Goal: Find specific page/section: Find specific page/section

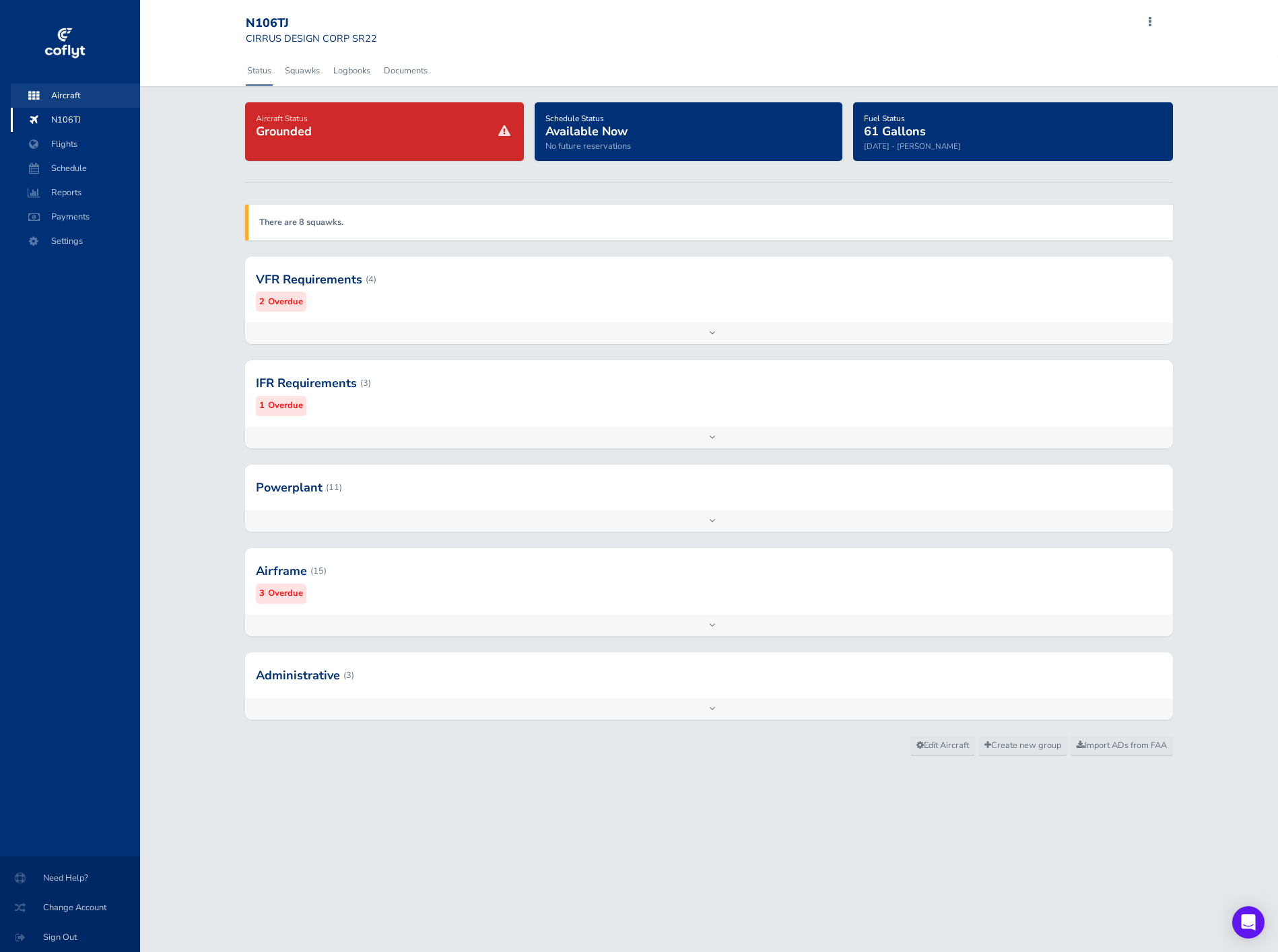
click at [63, 88] on span "Aircraft" at bounding box center [75, 95] width 102 height 24
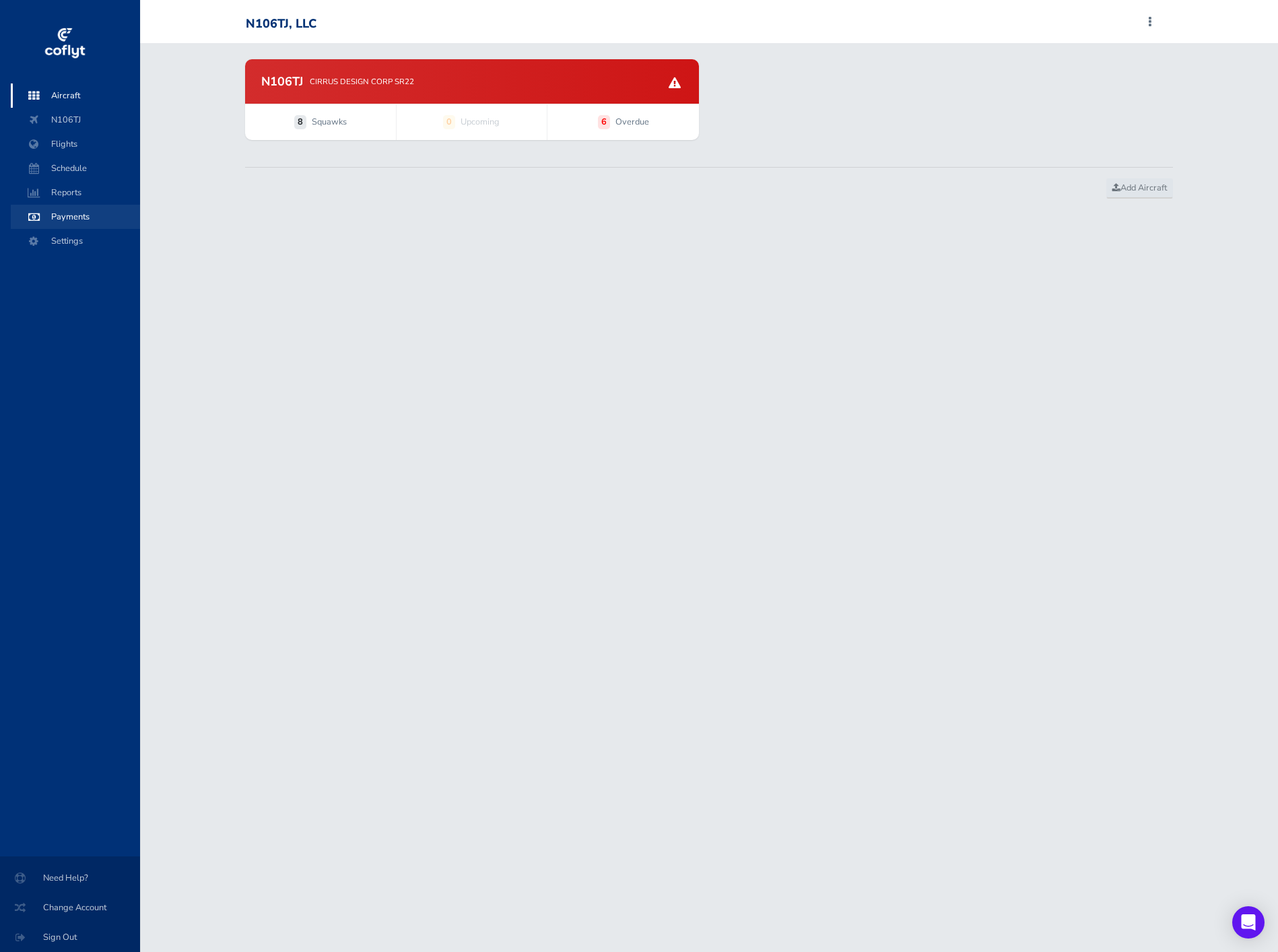
click at [85, 209] on span "Payments" at bounding box center [75, 216] width 102 height 24
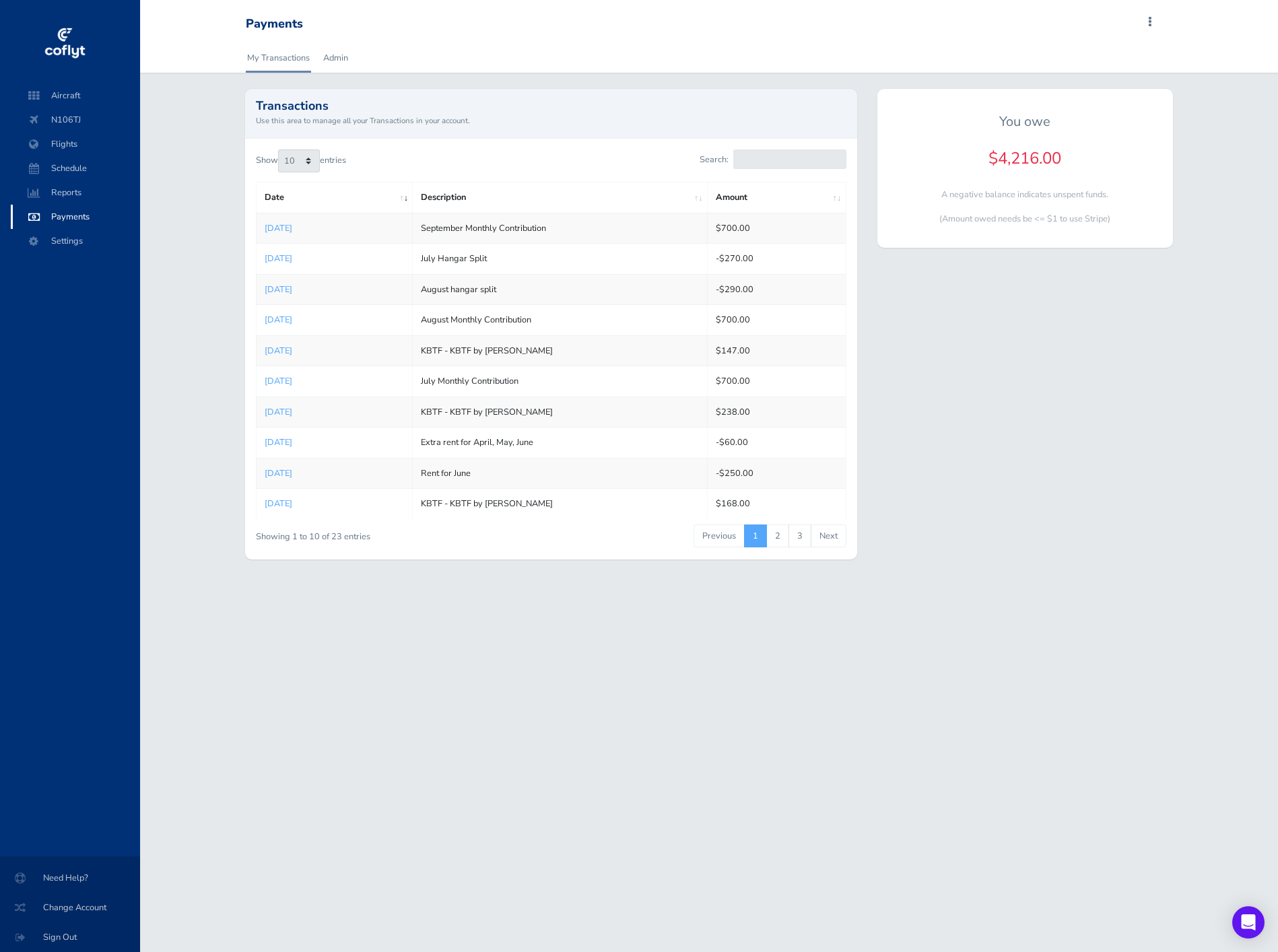
click at [338, 2] on div "Payments Add Squawk Add Flight Add Reservation M Profile Settings Account Users…" at bounding box center [708, 22] width 948 height 43
